Goal: Task Accomplishment & Management: Manage account settings

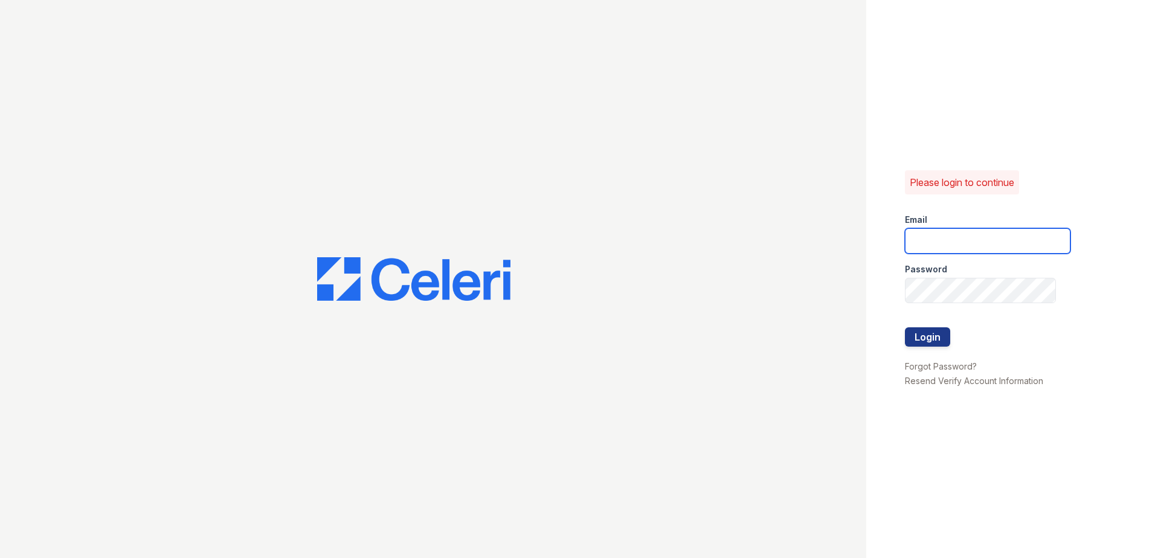
click at [955, 242] on input "email" at bounding box center [988, 240] width 166 height 25
type input "[PERSON_NAME][EMAIL_ADDRESS][PERSON_NAME][DOMAIN_NAME]"
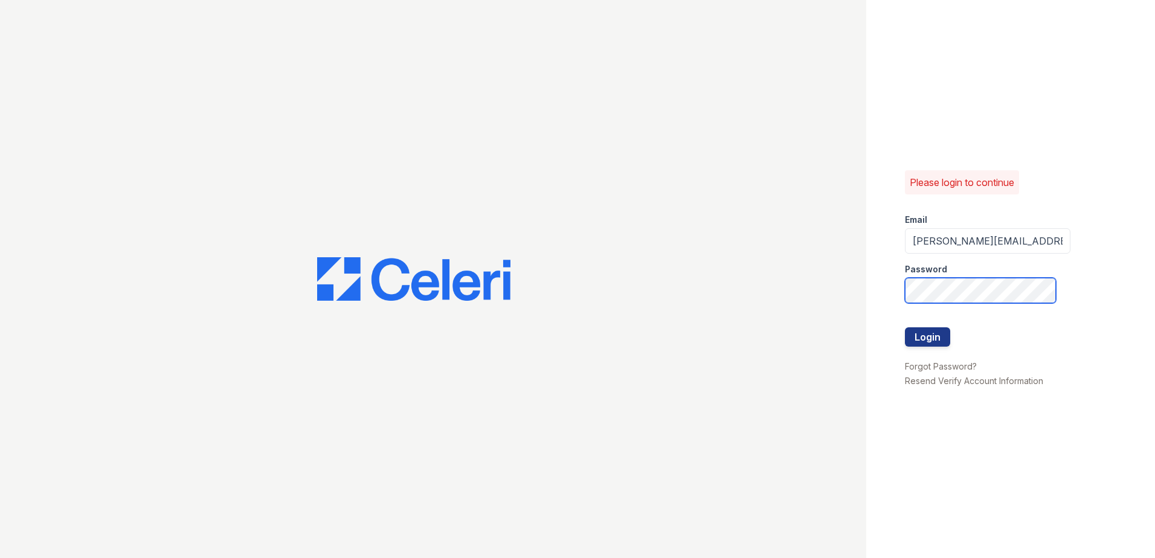
click at [686, 314] on div "Please login to continue Email [PERSON_NAME][EMAIL_ADDRESS][PERSON_NAME][DOMAIN…" at bounding box center [577, 279] width 1155 height 558
click at [905, 327] on button "Login" at bounding box center [927, 336] width 45 height 19
